Goal: Information Seeking & Learning: Learn about a topic

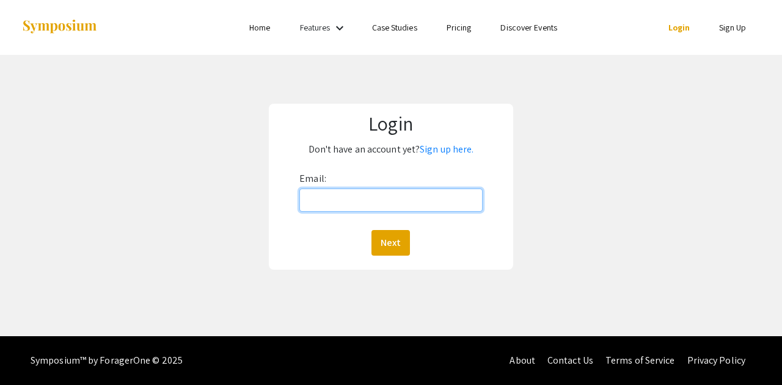
click at [381, 196] on input "Email:" at bounding box center [390, 200] width 183 height 23
type input "levisw@oregonstate.edu"
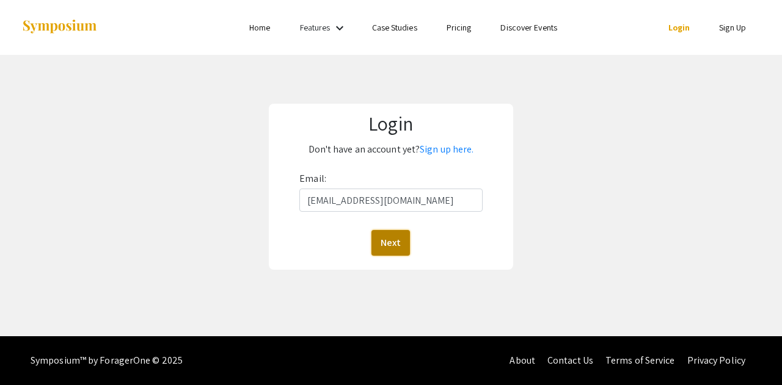
click at [391, 237] on button "Next" at bounding box center [390, 243] width 38 height 26
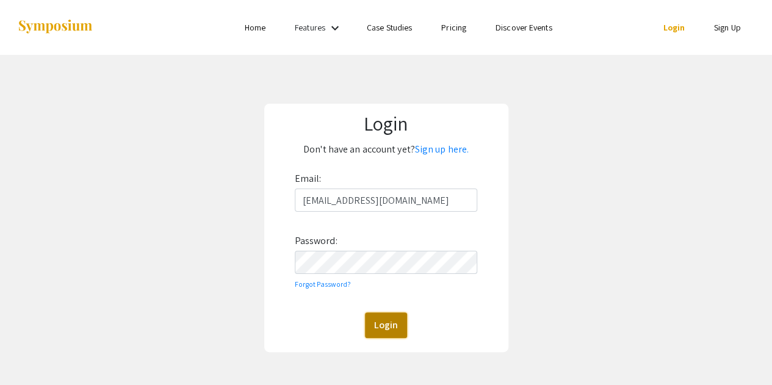
click at [380, 332] on button "Login" at bounding box center [386, 326] width 42 height 26
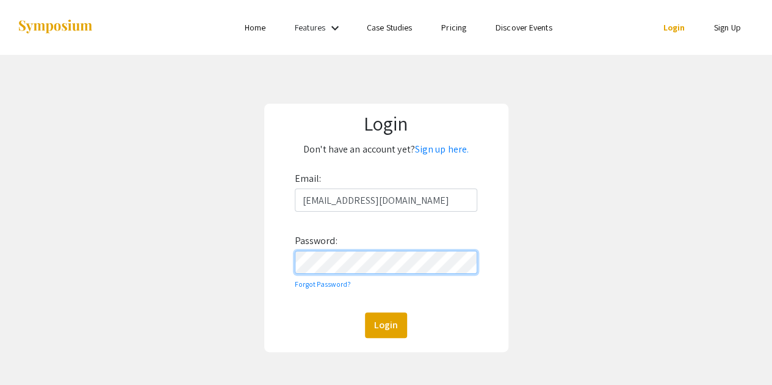
click at [365, 313] on button "Login" at bounding box center [386, 326] width 42 height 26
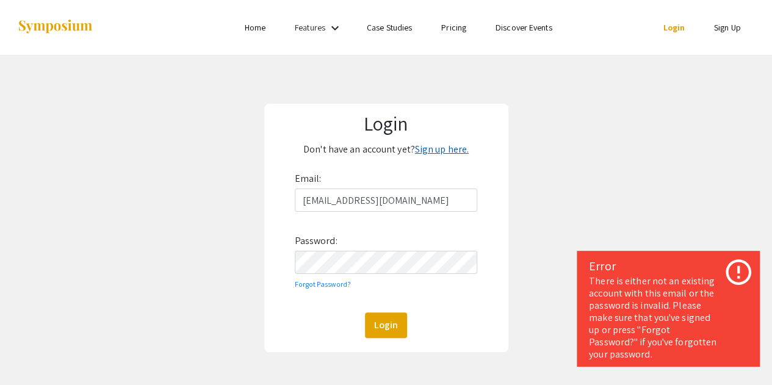
click at [426, 148] on link "Sign up here." at bounding box center [442, 149] width 54 height 13
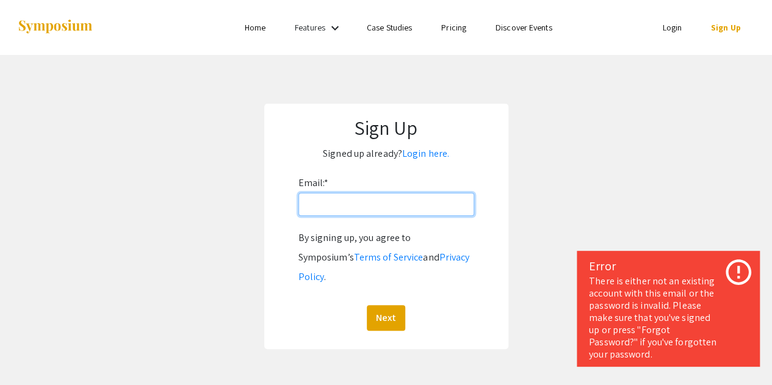
click at [354, 202] on input "Email: *" at bounding box center [387, 204] width 176 height 23
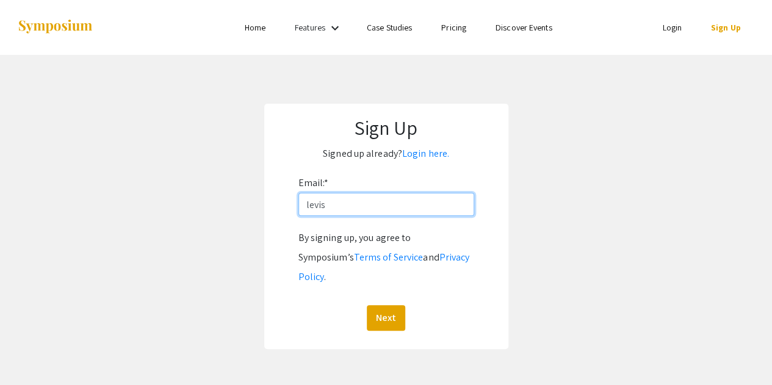
type input "levisw@oregonstate.edu"
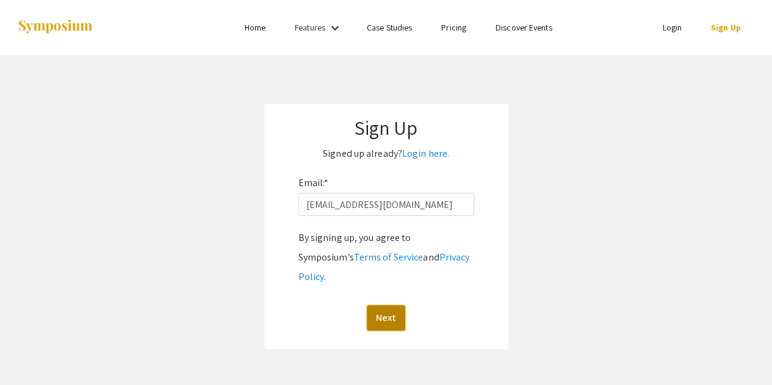
click at [392, 305] on button "Next" at bounding box center [386, 318] width 38 height 26
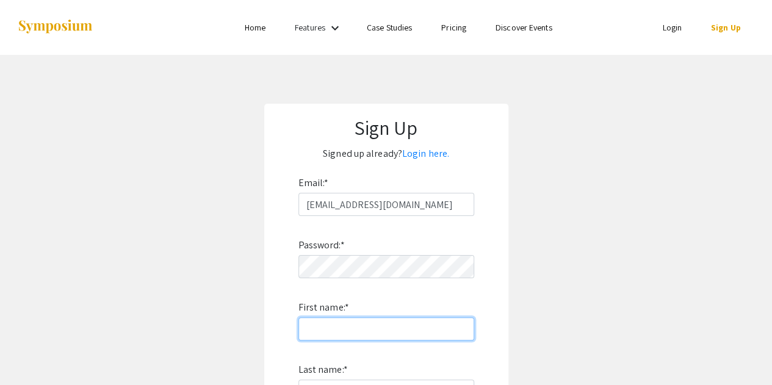
click at [373, 332] on input "First name: *" at bounding box center [387, 329] width 176 height 23
type input "Weston"
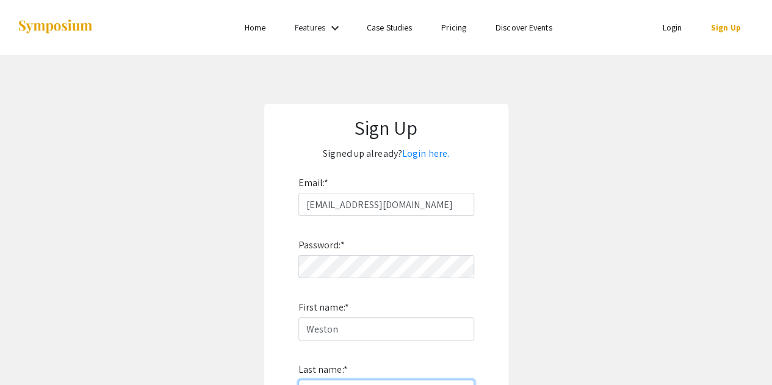
type input "Levis"
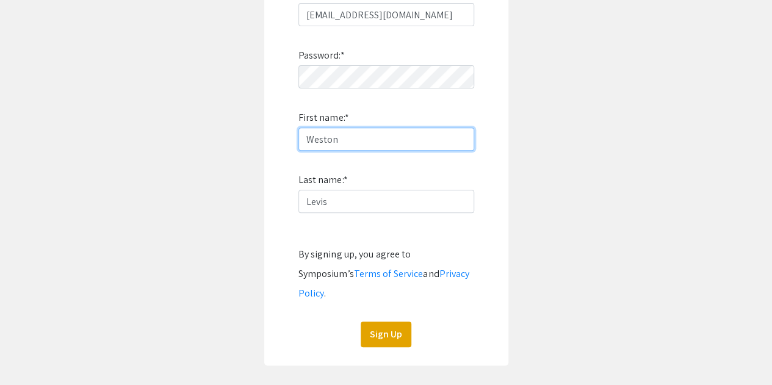
scroll to position [191, 0]
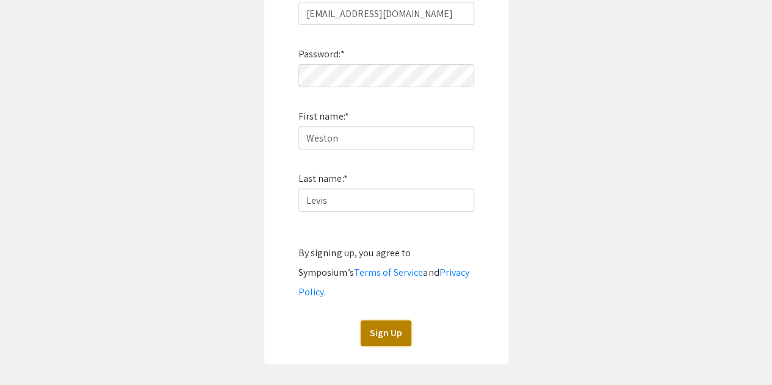
click at [392, 321] on button "Sign Up" at bounding box center [386, 334] width 51 height 26
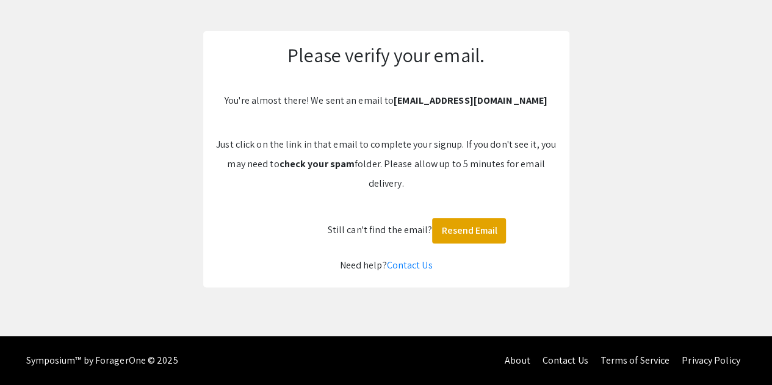
scroll to position [72, 0]
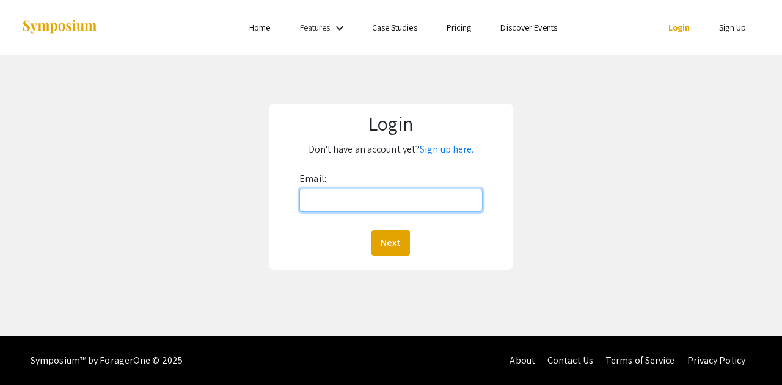
click at [400, 203] on input "Email:" at bounding box center [390, 200] width 183 height 23
type input "levisw@oregonstate.edu"
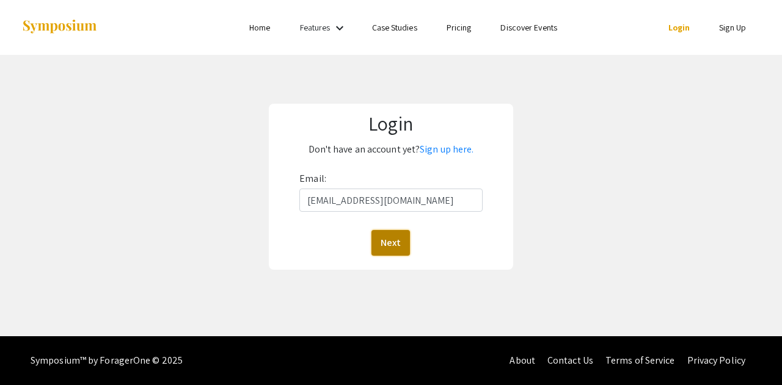
click at [396, 247] on button "Next" at bounding box center [390, 243] width 38 height 26
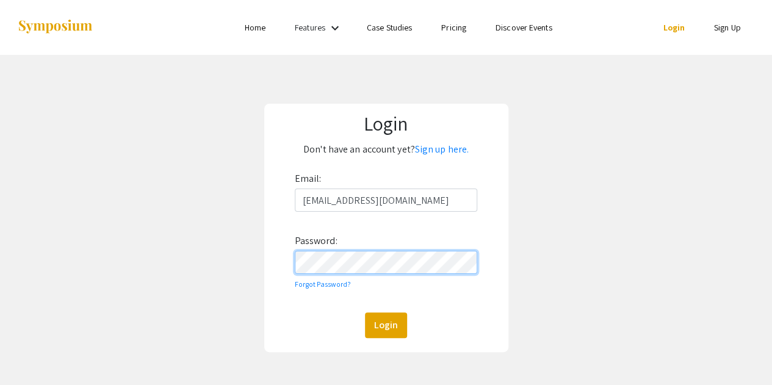
click at [365, 313] on button "Login" at bounding box center [386, 326] width 42 height 26
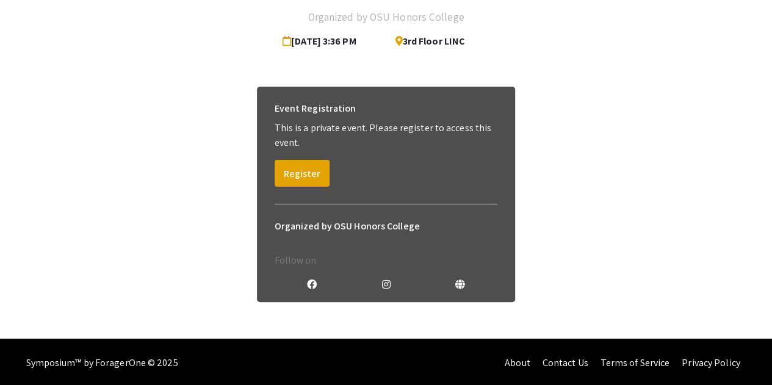
scroll to position [101, 0]
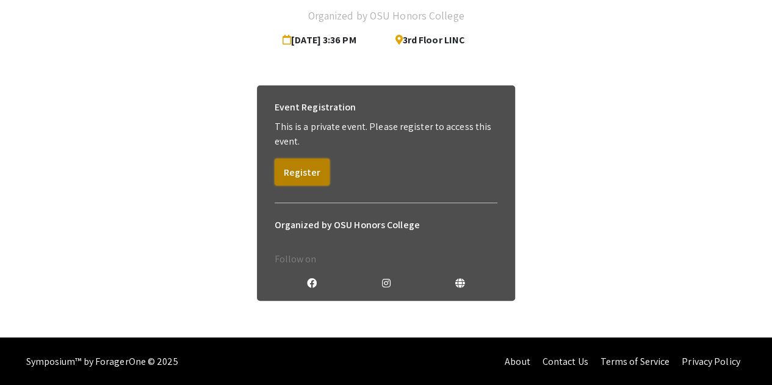
click at [307, 172] on button "Register" at bounding box center [302, 172] width 55 height 27
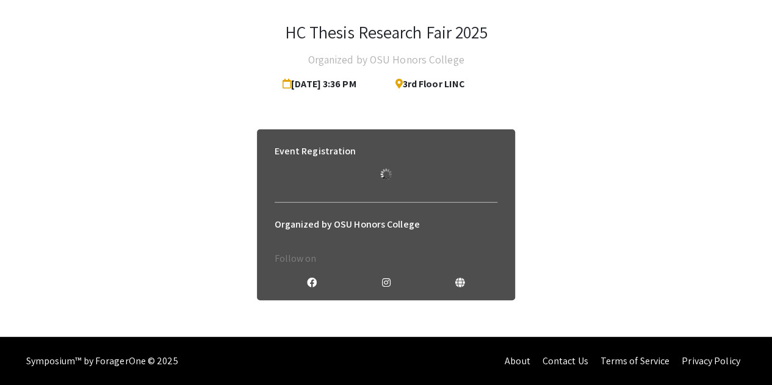
scroll to position [87, 0]
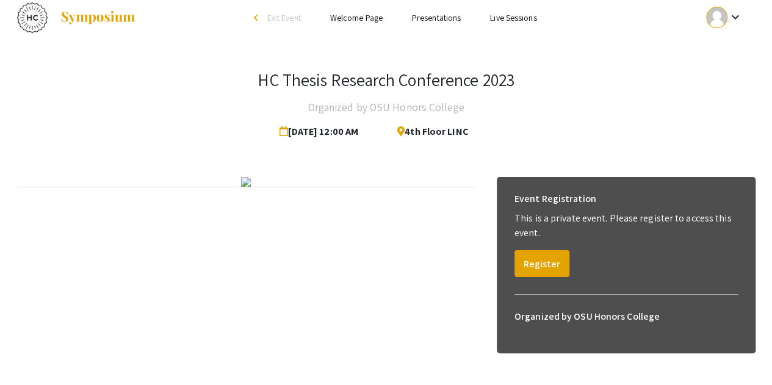
scroll to position [11, 0]
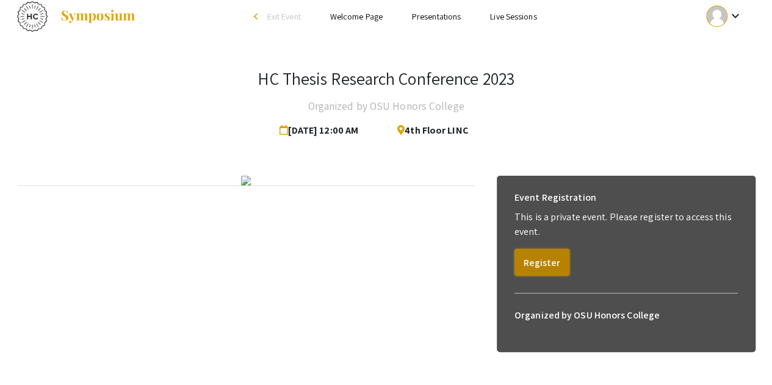
click at [536, 257] on button "Register" at bounding box center [542, 262] width 55 height 27
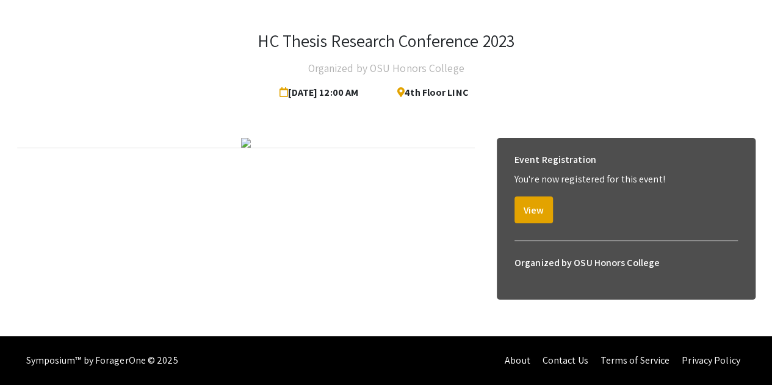
scroll to position [55, 0]
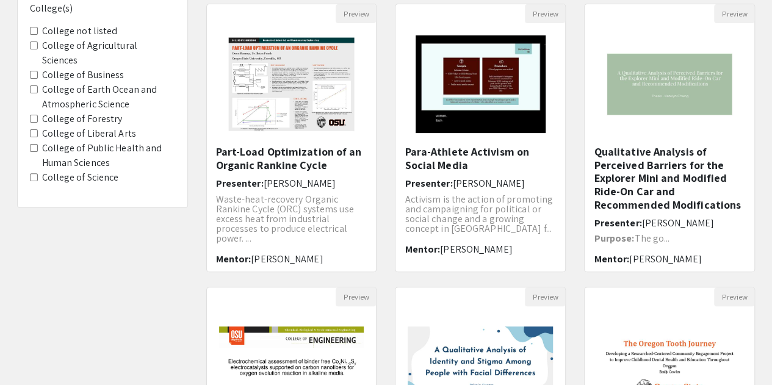
scroll to position [131, 0]
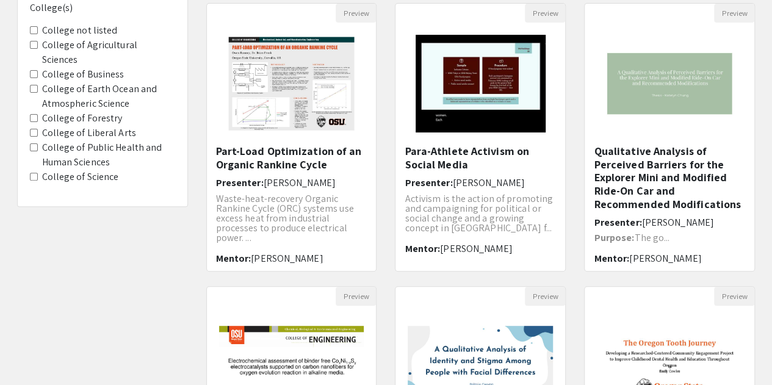
click at [82, 31] on label "College not listed" at bounding box center [80, 30] width 76 height 15
click at [38, 31] on listed "College not listed" at bounding box center [34, 30] width 8 height 8
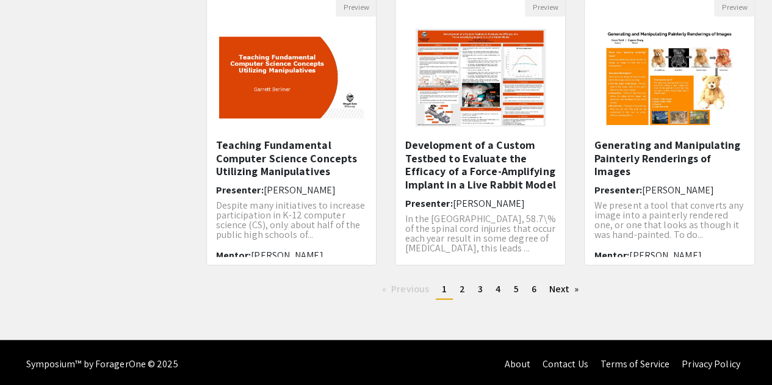
scroll to position [421, 0]
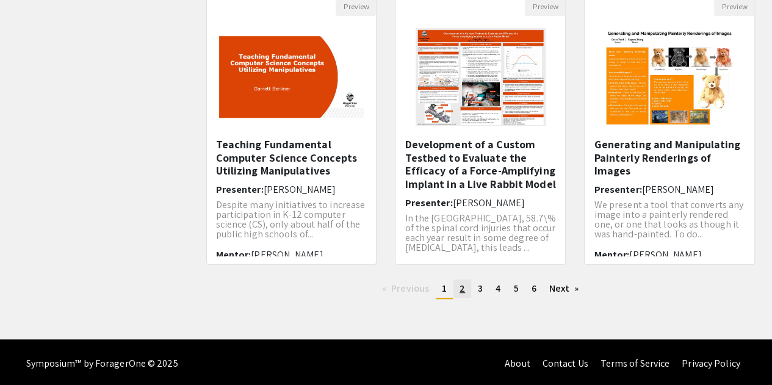
click at [463, 280] on link "page 2" at bounding box center [463, 289] width 18 height 18
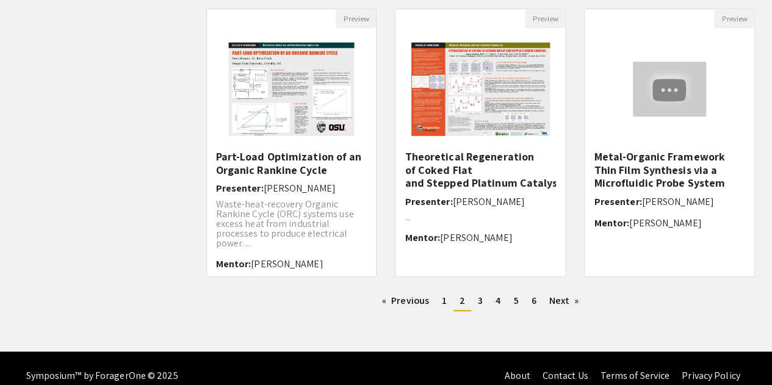
scroll to position [410, 0]
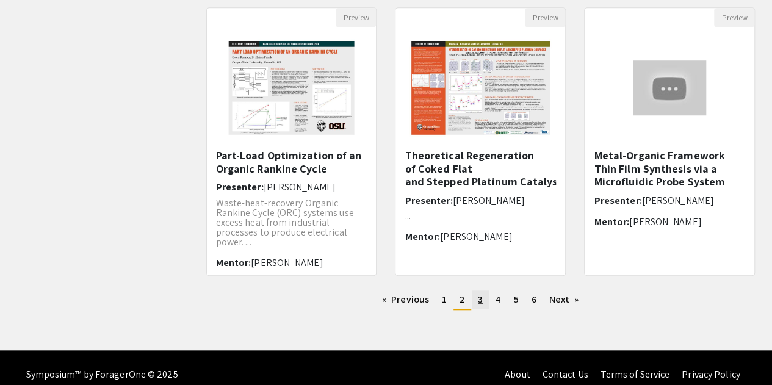
click at [481, 299] on span "3" at bounding box center [480, 299] width 5 height 13
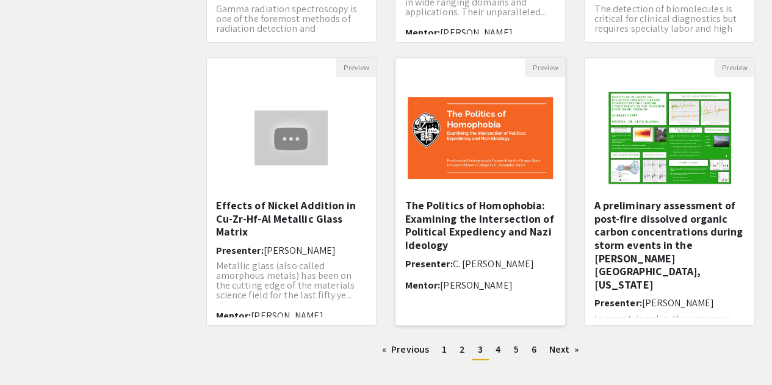
scroll to position [363, 0]
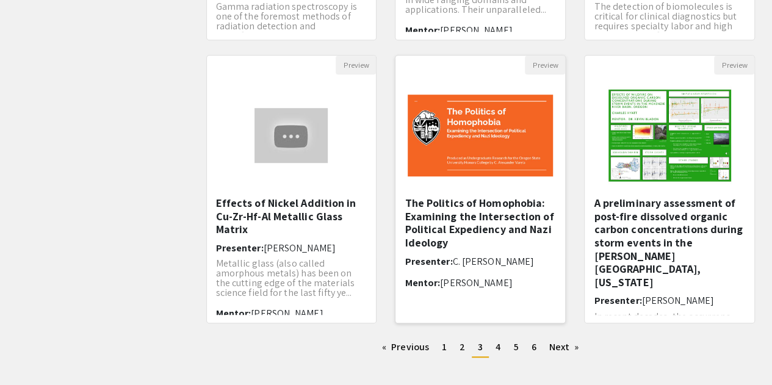
click at [469, 161] on img at bounding box center [481, 135] width 170 height 106
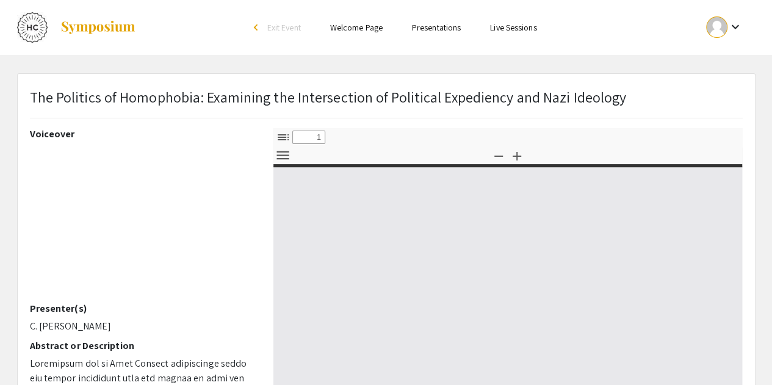
type input "0"
select select "custom"
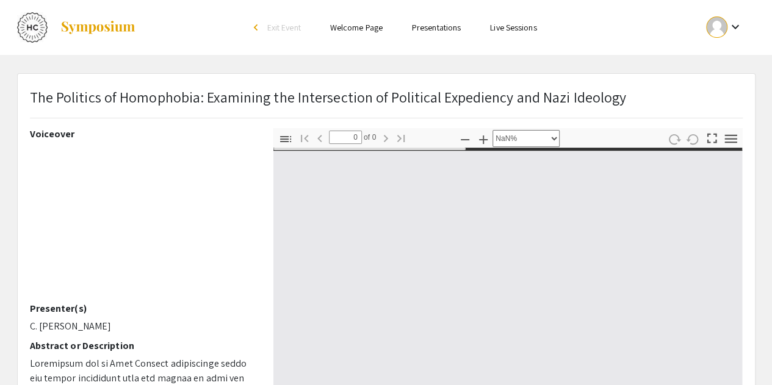
type input "1"
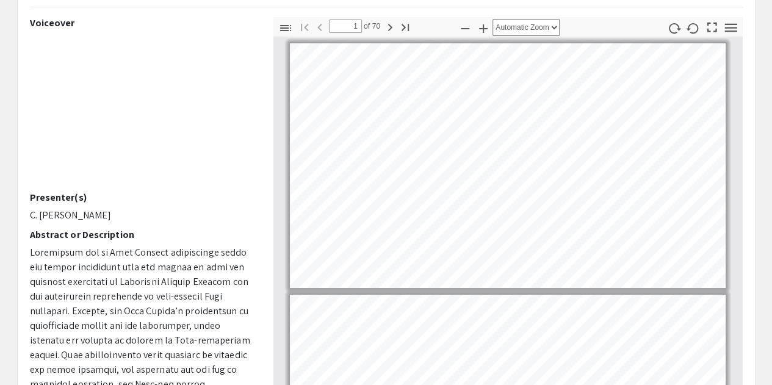
select select "page-width"
click at [96, 213] on p "C. Alexander Varela" at bounding box center [142, 215] width 225 height 15
copy div "C. Alexander Varela"
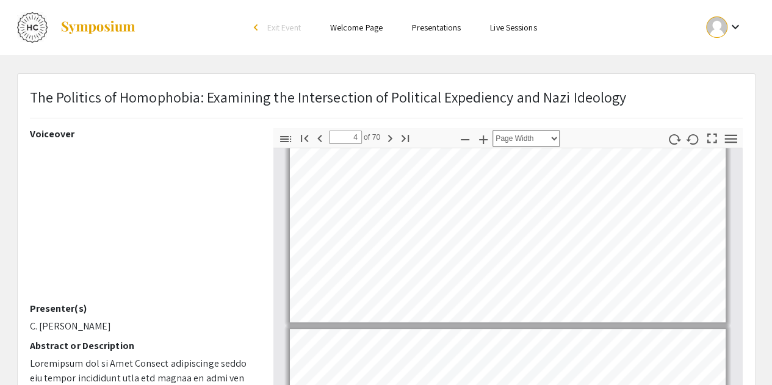
click at [256, 93] on span "The Politics of Homophobia: Examining the Intersection of Political Expediency …" at bounding box center [328, 97] width 597 height 20
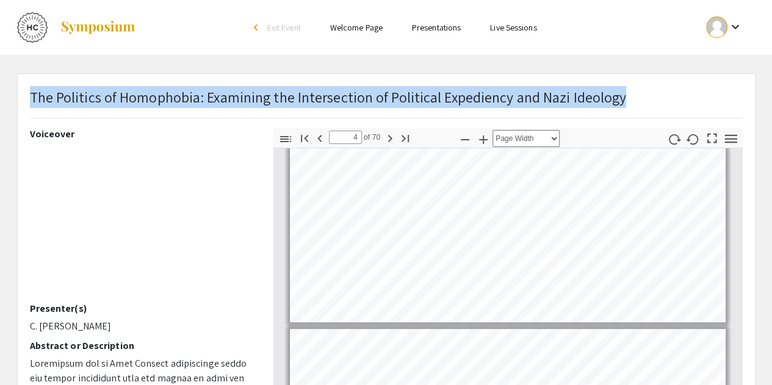
click at [256, 93] on span "The Politics of Homophobia: Examining the Intersection of Political Expediency …" at bounding box center [328, 97] width 597 height 20
copy span "The Politics of Homophobia: Examining the Intersection of Political Expediency …"
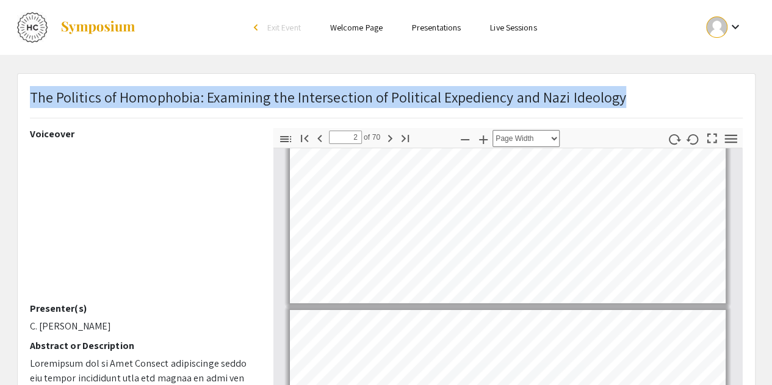
type input "1"
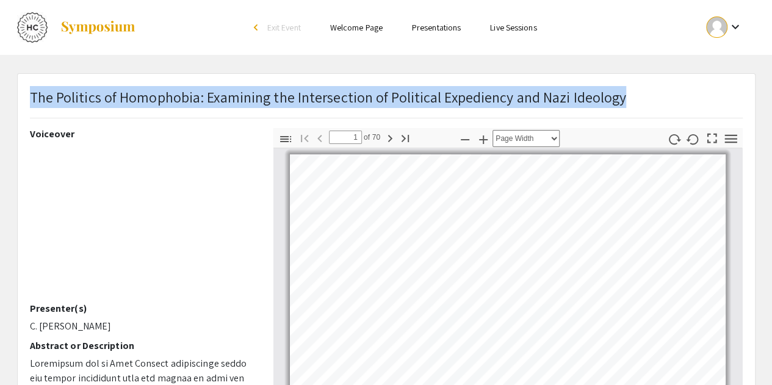
click at [278, 96] on span "The Politics of Homophobia: Examining the Intersection of Political Expediency …" at bounding box center [328, 97] width 597 height 20
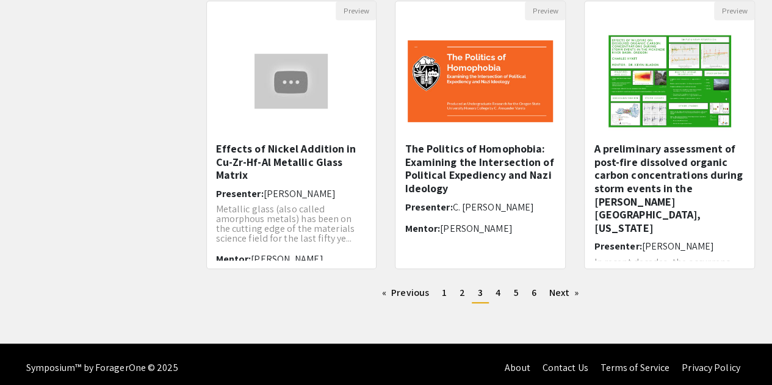
scroll to position [424, 0]
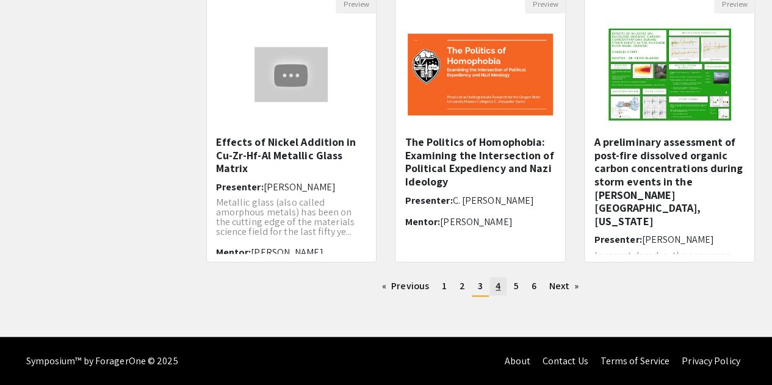
click at [492, 283] on link "page 4" at bounding box center [498, 286] width 17 height 18
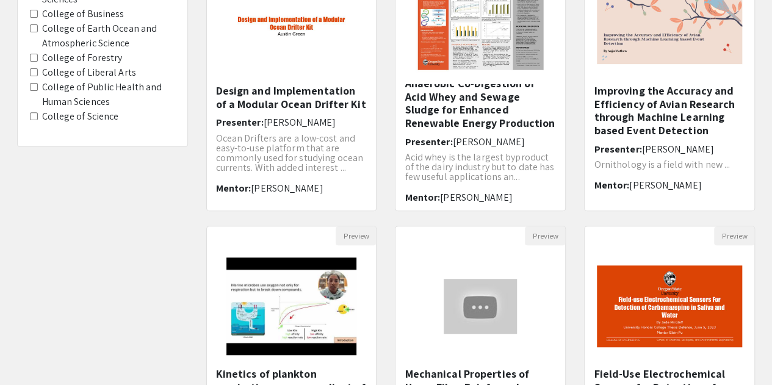
scroll to position [191, 0]
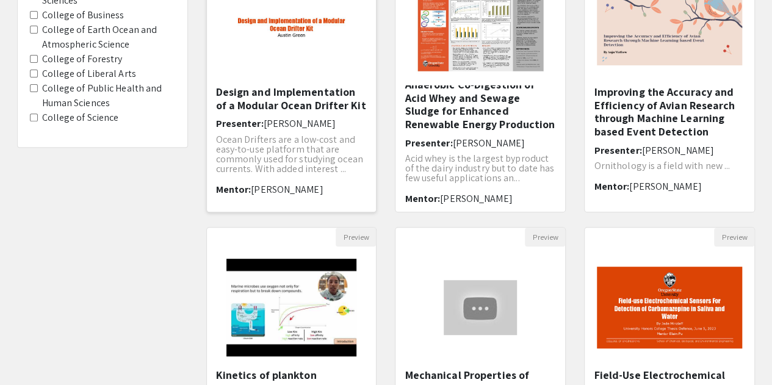
click at [287, 90] on h5 "Design and Implementation of a Modular Ocean Drifter Kit" at bounding box center [291, 98] width 151 height 26
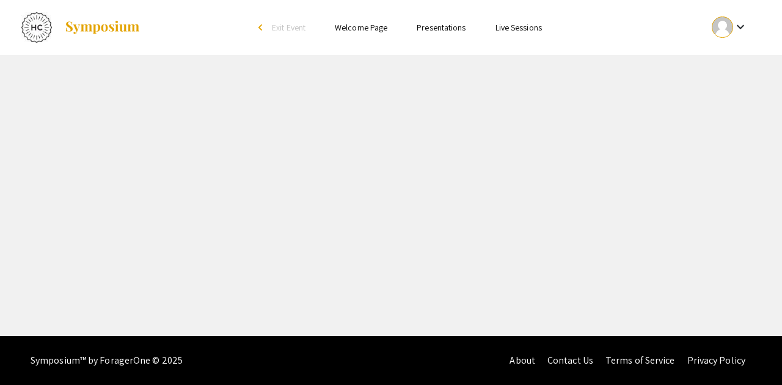
select select "custom"
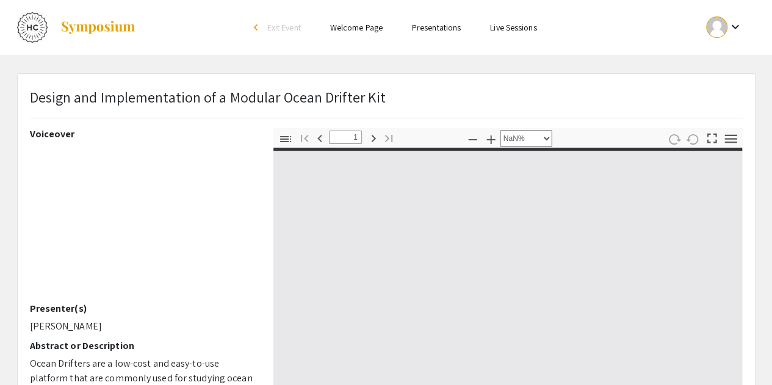
type input "0"
select select "custom"
type input "1"
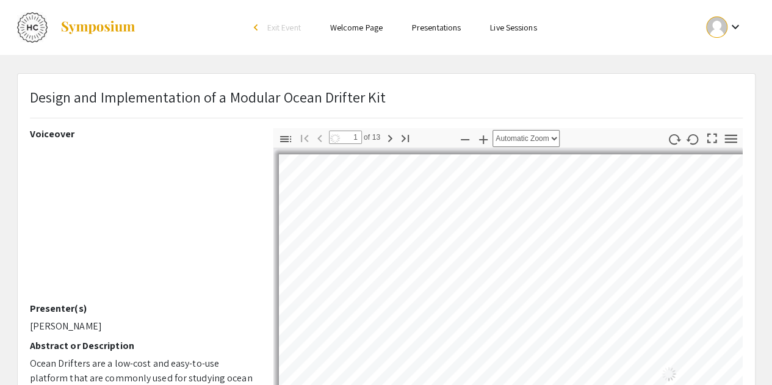
select select "auto"
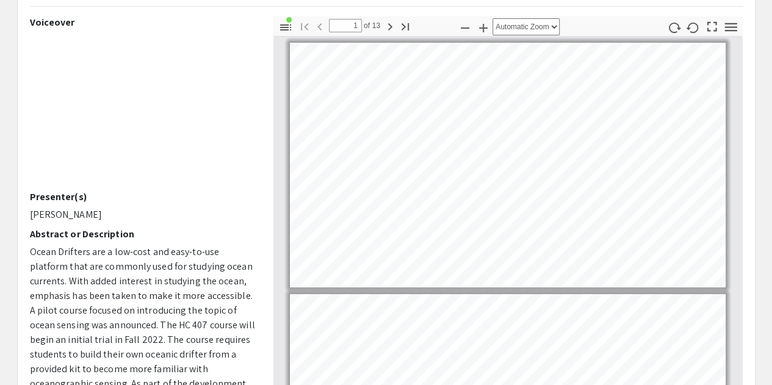
click at [75, 208] on p "Austin Green" at bounding box center [142, 215] width 225 height 15
copy div "Austin Green"
click at [209, 234] on h2 "Abstract or Description" at bounding box center [142, 234] width 225 height 12
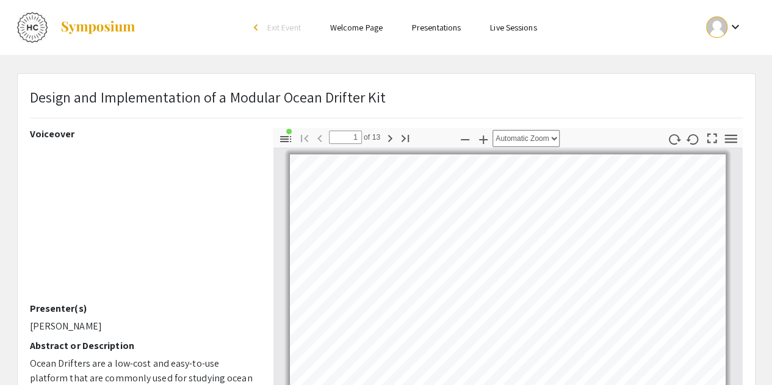
click at [296, 93] on p "Design and Implementation of a Modular Ocean Drifter Kit" at bounding box center [208, 97] width 357 height 22
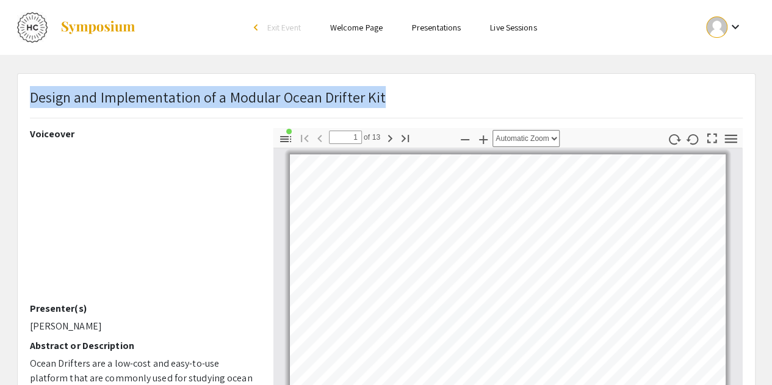
click at [296, 93] on p "Design and Implementation of a Modular Ocean Drifter Kit" at bounding box center [208, 97] width 357 height 22
copy p "Design and Implementation of a Modular Ocean Drifter Kit"
click at [239, 101] on p "Design and Implementation of a Modular Ocean Drifter Kit" at bounding box center [208, 97] width 357 height 22
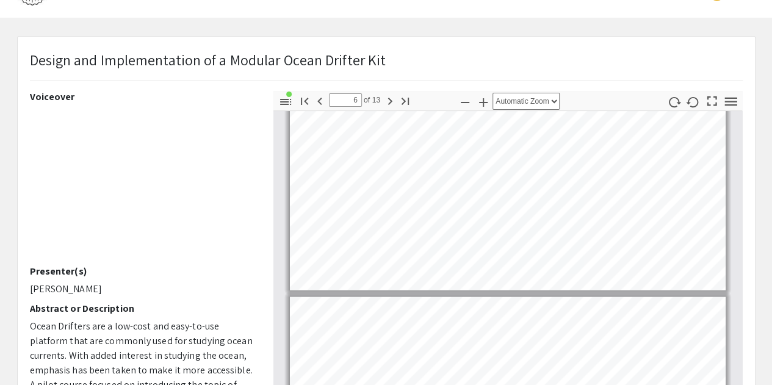
scroll to position [1081, 0]
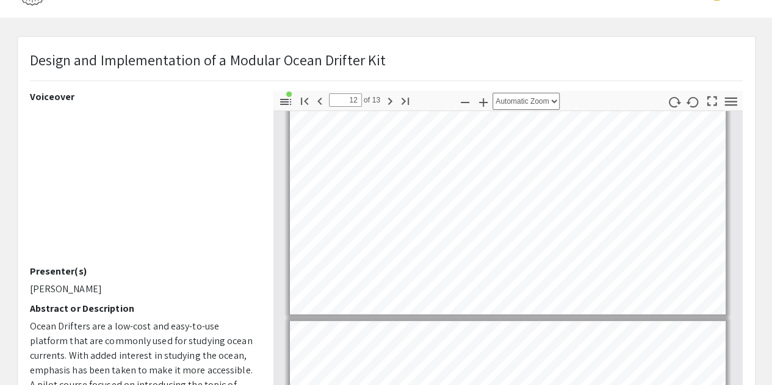
type input "13"
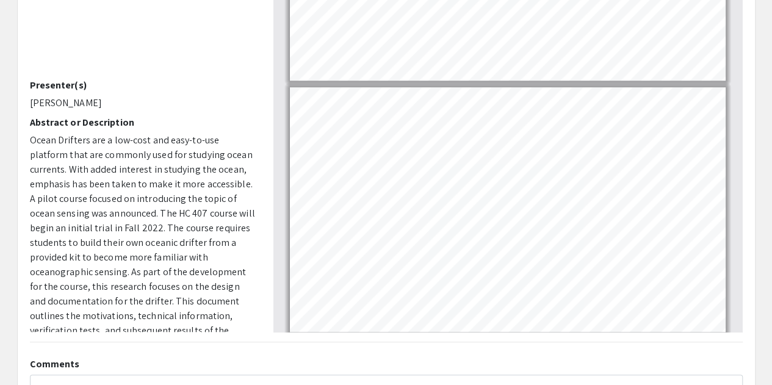
scroll to position [226, 0]
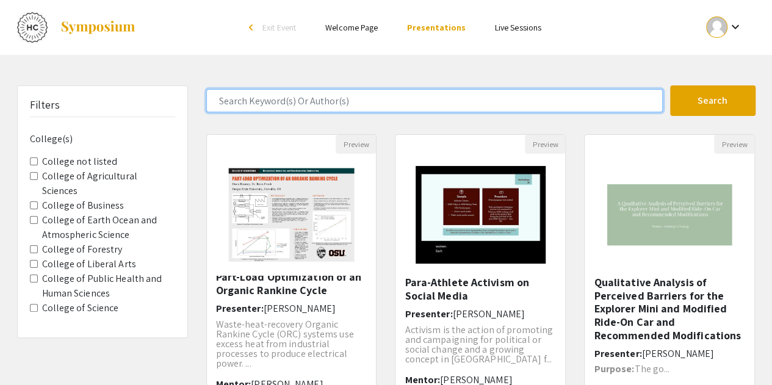
click at [327, 96] on input "Search Keyword(s) Or Author(s)" at bounding box center [434, 100] width 457 height 23
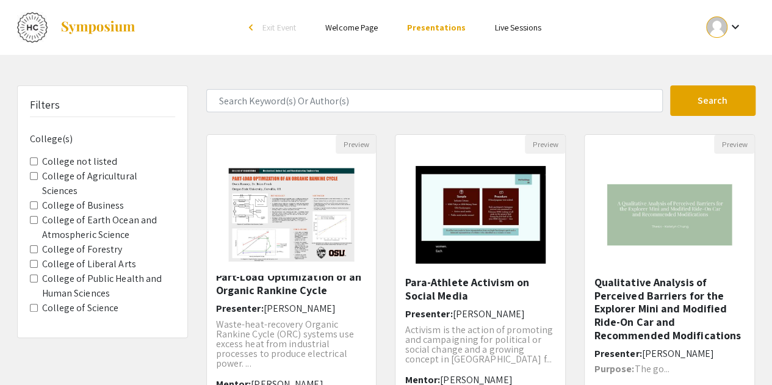
click at [95, 168] on label "College not listed" at bounding box center [80, 161] width 76 height 15
click at [38, 165] on listed "College not listed" at bounding box center [34, 162] width 8 height 8
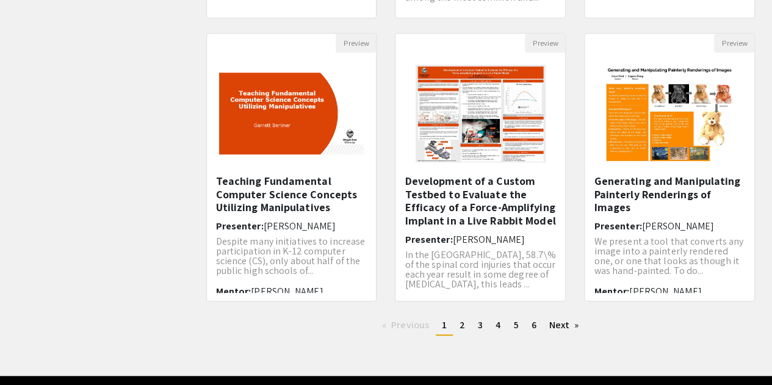
scroll to position [424, 0]
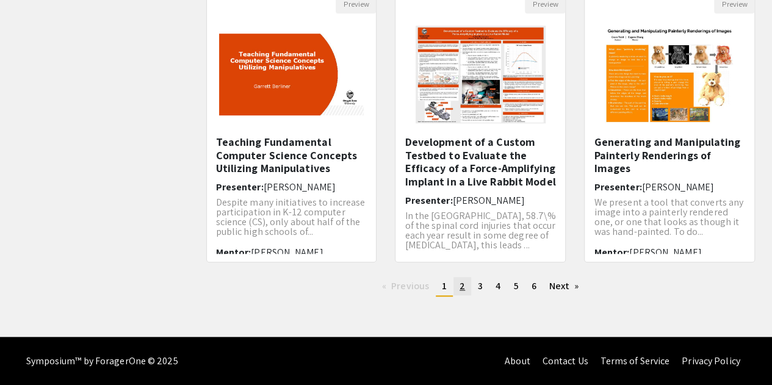
drag, startPoint x: 203, startPoint y: 201, endPoint x: 460, endPoint y: 282, distance: 270.0
click at [460, 282] on span "2" at bounding box center [462, 286] width 5 height 13
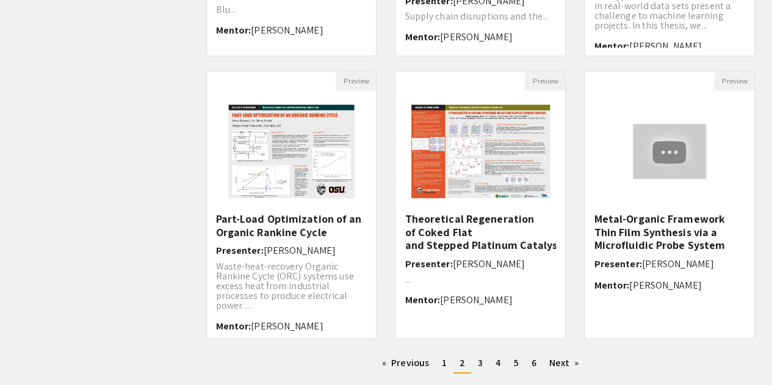
scroll to position [347, 0]
click at [481, 361] on span "3" at bounding box center [480, 362] width 5 height 13
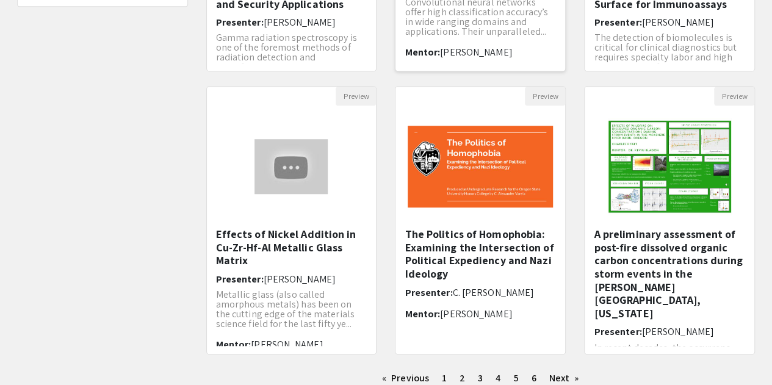
scroll to position [334, 0]
